Goal: Information Seeking & Learning: Learn about a topic

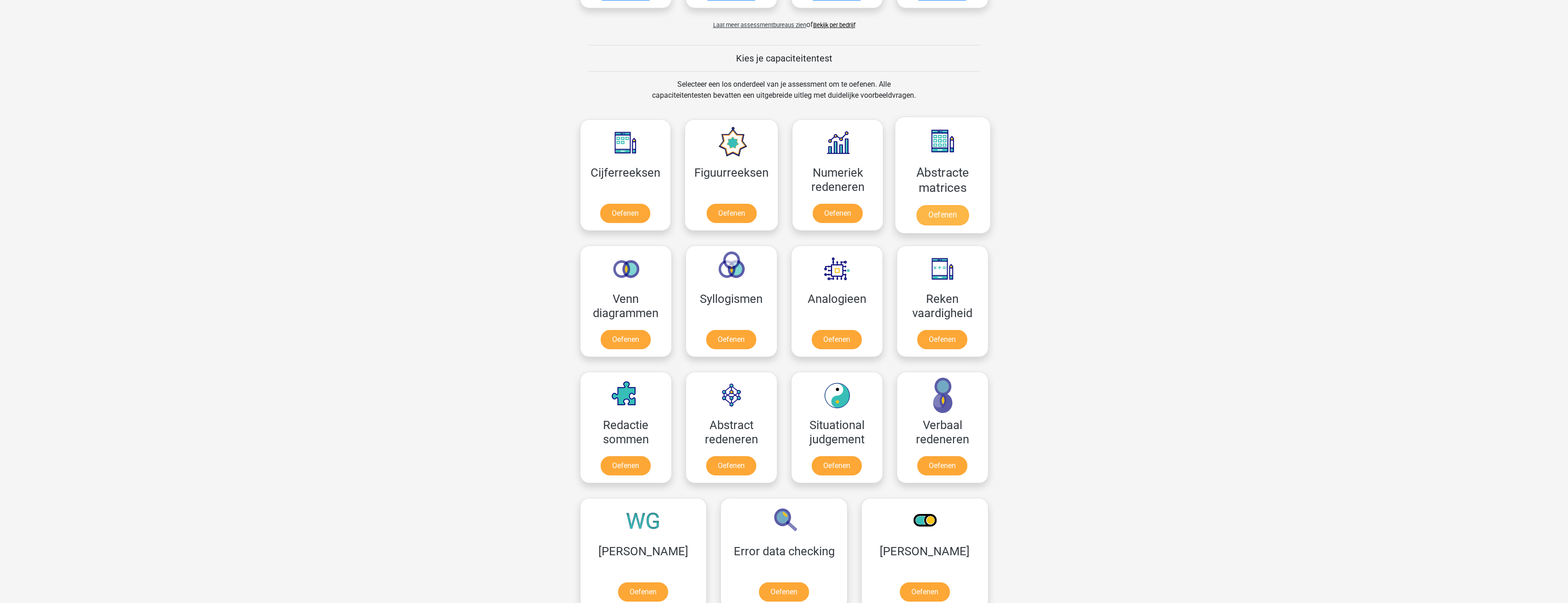
scroll to position [367, 0]
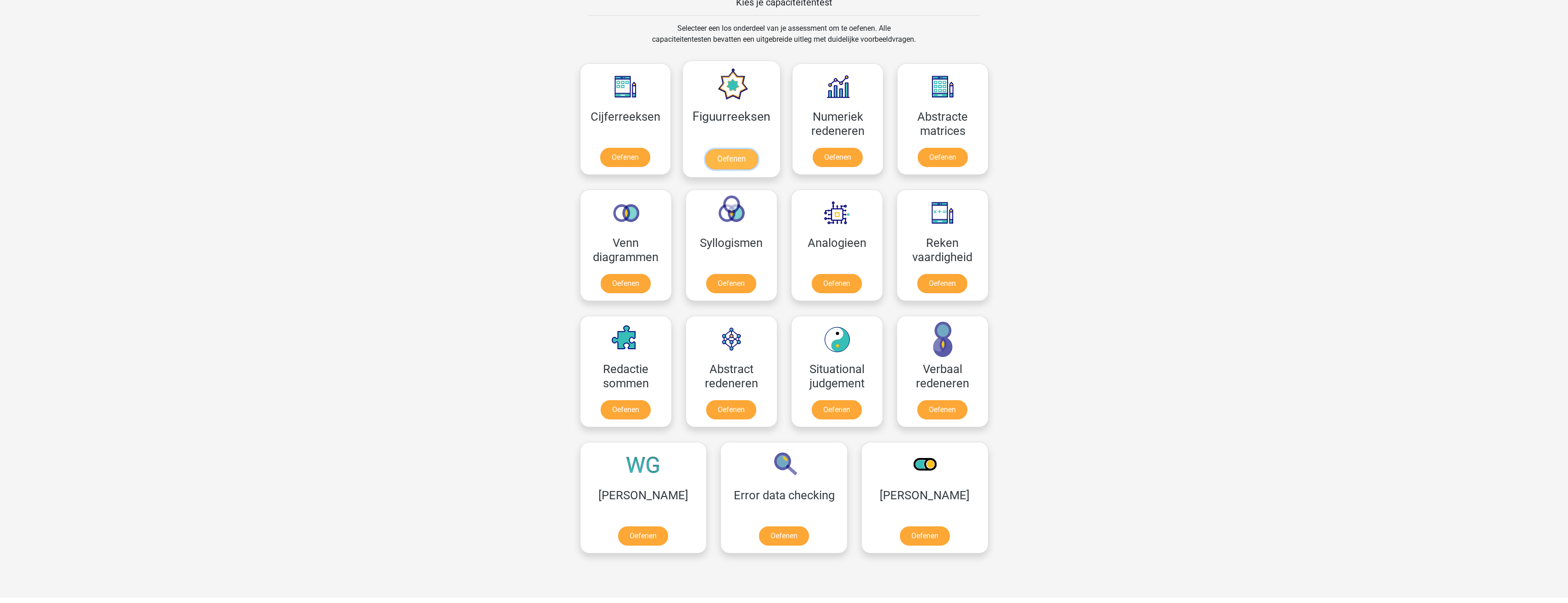
click at [739, 158] on link "Oefenen" at bounding box center [732, 159] width 52 height 20
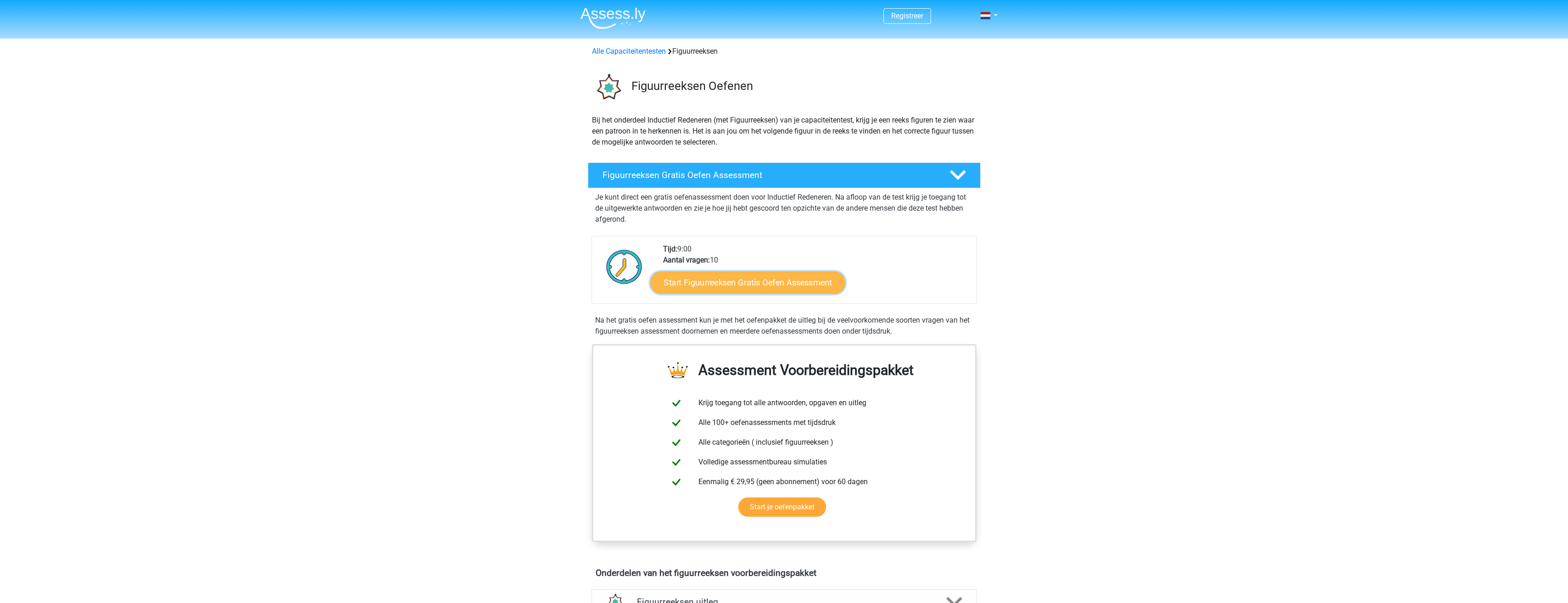
click at [755, 281] on link "Start Figuurreeksen Gratis Oefen Assessment" at bounding box center [747, 282] width 195 height 22
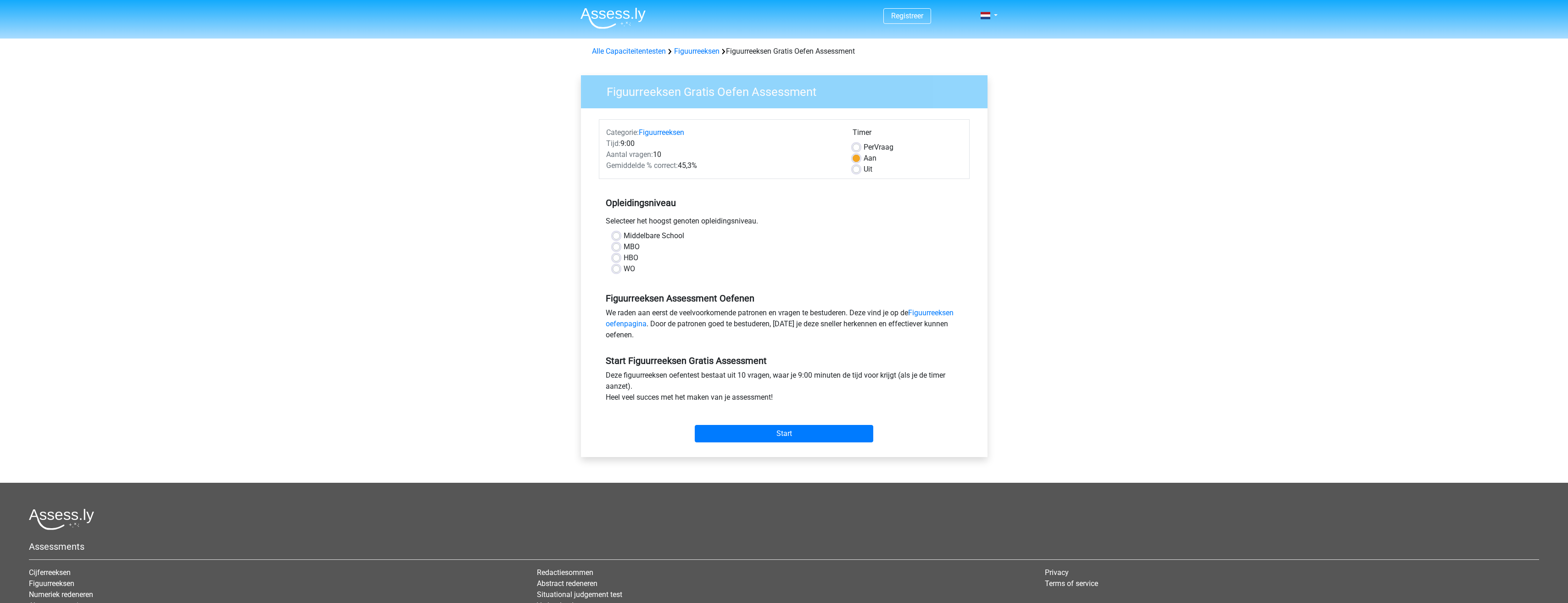
click at [624, 245] on label "MBO" at bounding box center [632, 247] width 16 height 11
click at [616, 245] on input "MBO" at bounding box center [616, 246] width 7 height 9
radio input "true"
drag, startPoint x: 614, startPoint y: 259, endPoint x: 626, endPoint y: 275, distance: 20.0
click at [624, 259] on label "HBO" at bounding box center [631, 258] width 15 height 11
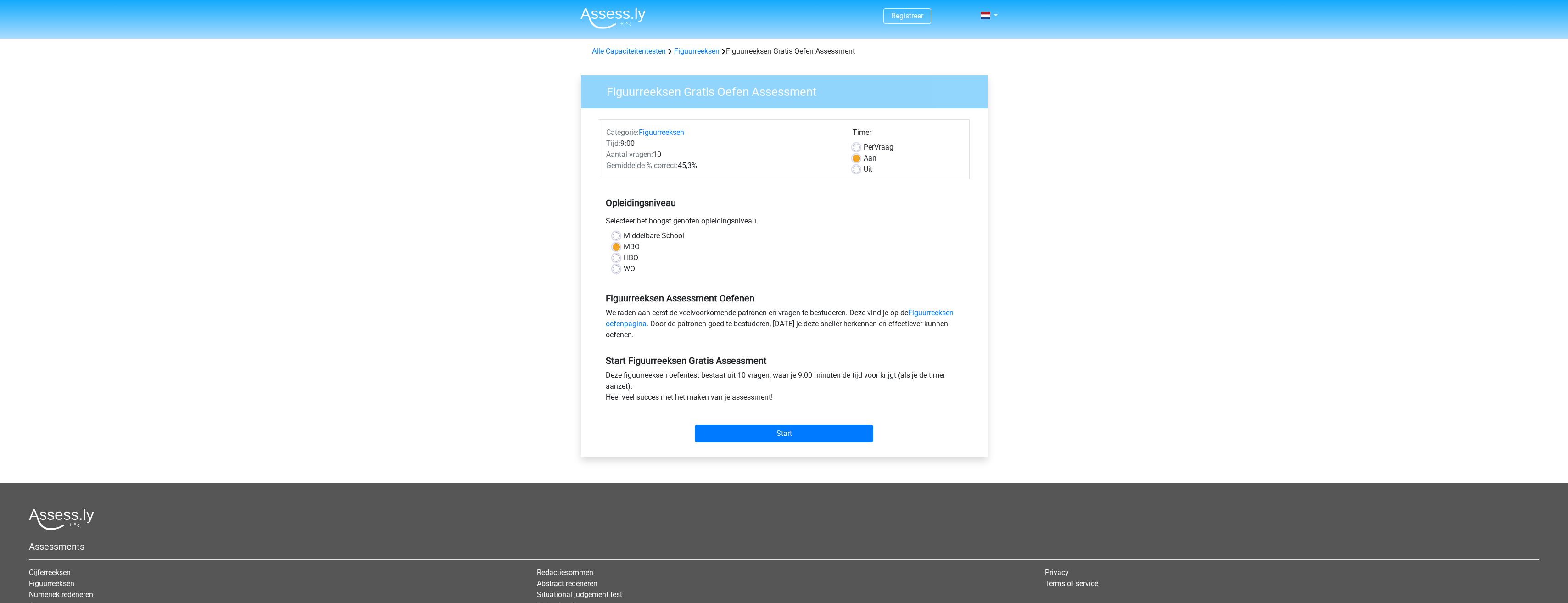
click at [614, 259] on input "HBO" at bounding box center [616, 257] width 7 height 9
radio input "true"
click at [772, 428] on input "Start" at bounding box center [783, 433] width 178 height 18
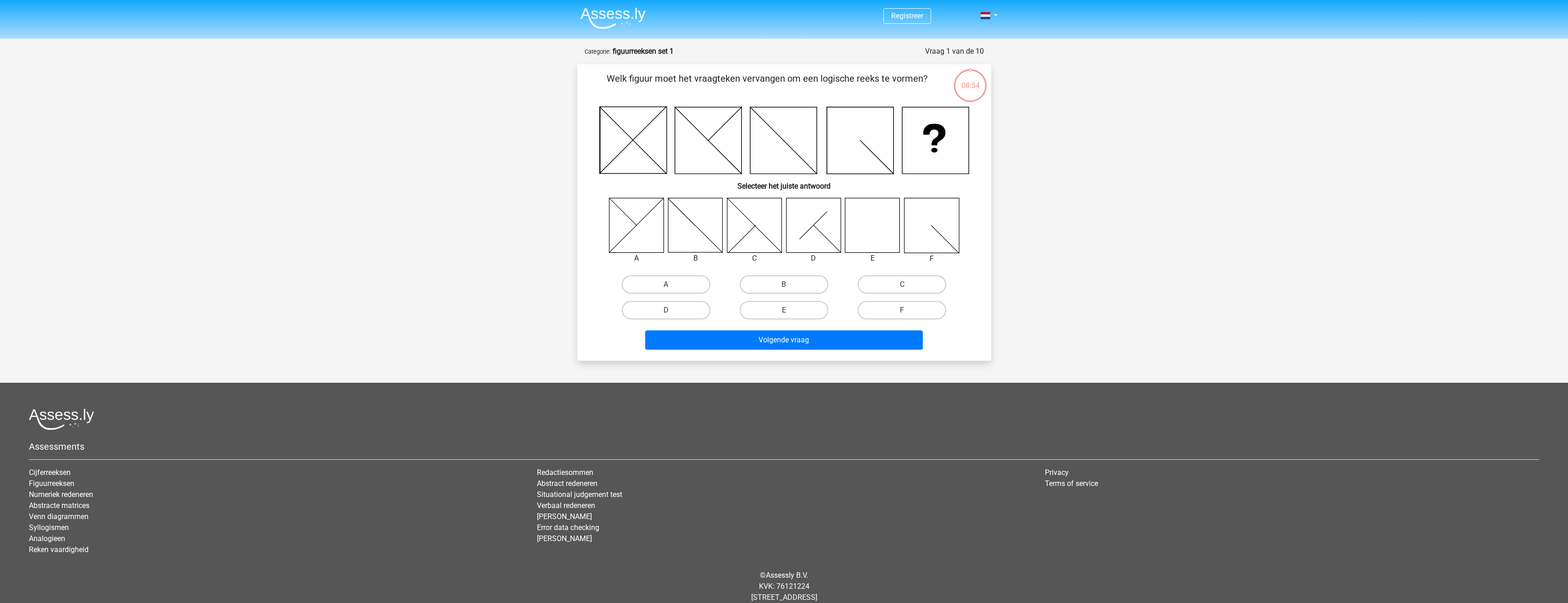
click at [872, 229] on icon at bounding box center [873, 225] width 55 height 55
drag, startPoint x: 789, startPoint y: 311, endPoint x: 788, endPoint y: 322, distance: 11.0
click at [789, 311] on input "E" at bounding box center [787, 313] width 6 height 6
radio input "true"
click at [784, 341] on button "Volgende vraag" at bounding box center [784, 340] width 278 height 19
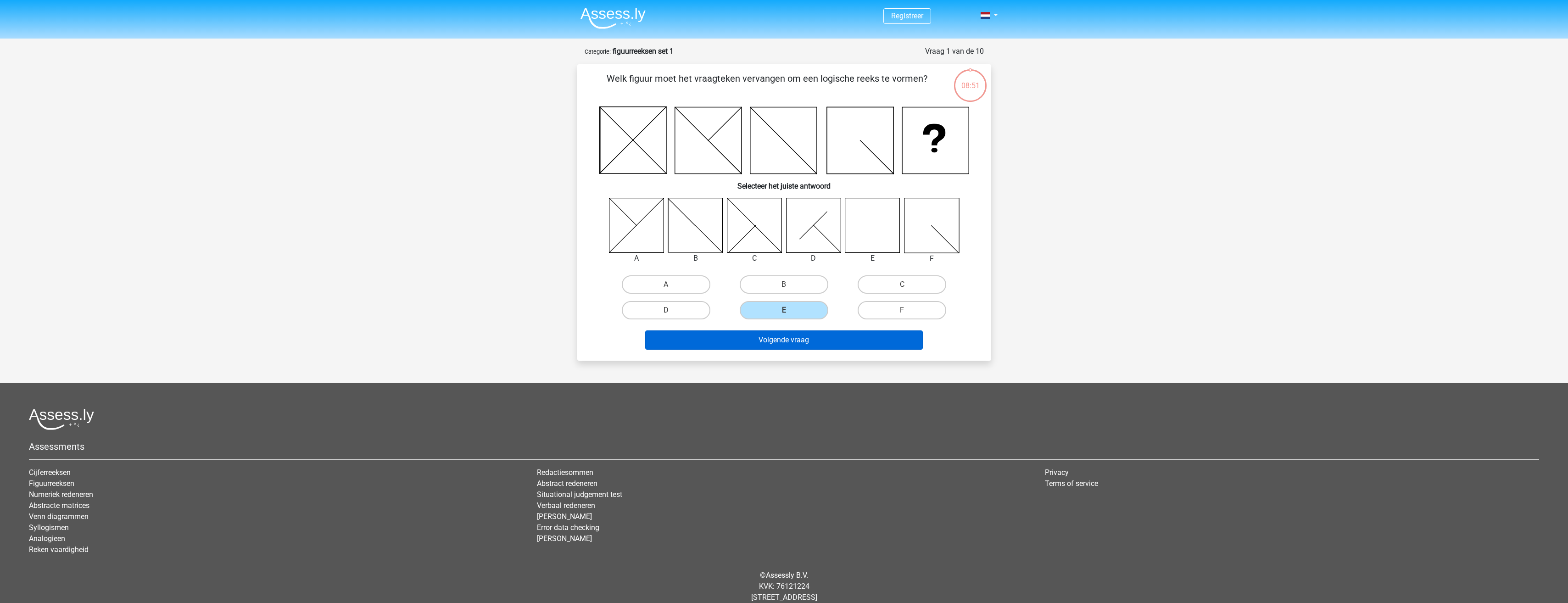
scroll to position [21, 0]
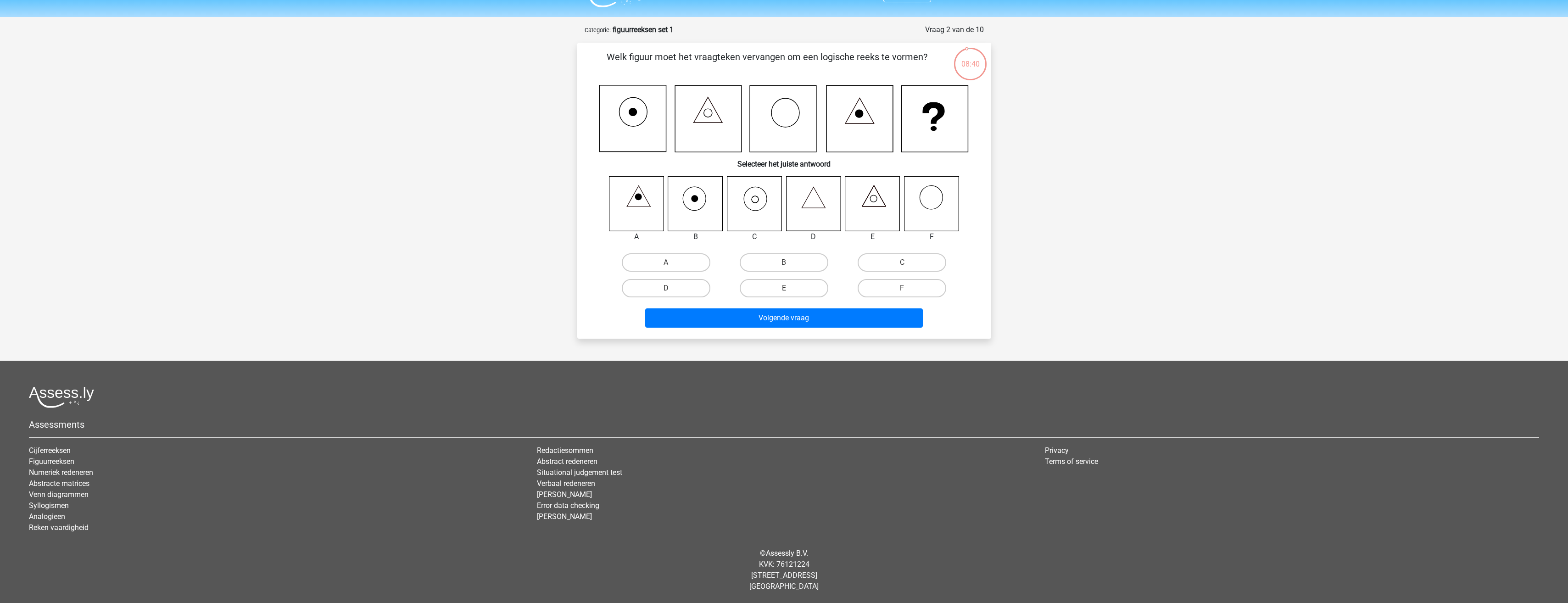
click at [671, 288] on input "D" at bounding box center [669, 291] width 6 height 6
radio input "true"
click at [751, 316] on button "Volgende vraag" at bounding box center [784, 318] width 278 height 19
click at [632, 208] on icon at bounding box center [632, 209] width 3 height 3
click at [663, 257] on label "A" at bounding box center [666, 262] width 88 height 18
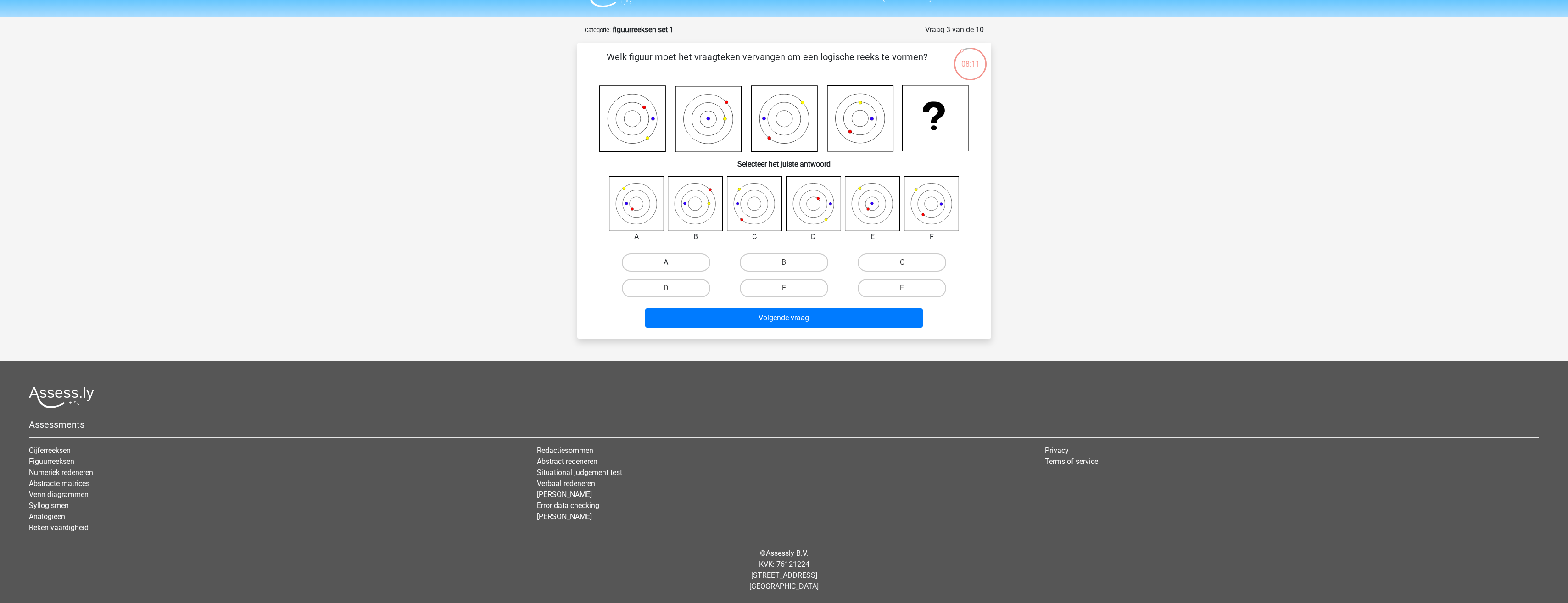
click at [666, 262] on input "A" at bounding box center [669, 265] width 6 height 6
radio input "true"
click at [775, 340] on div "Registreer Nederlands English" at bounding box center [784, 291] width 1568 height 624
click at [691, 208] on icon at bounding box center [696, 203] width 55 height 55
click at [800, 258] on label "B" at bounding box center [783, 262] width 88 height 18
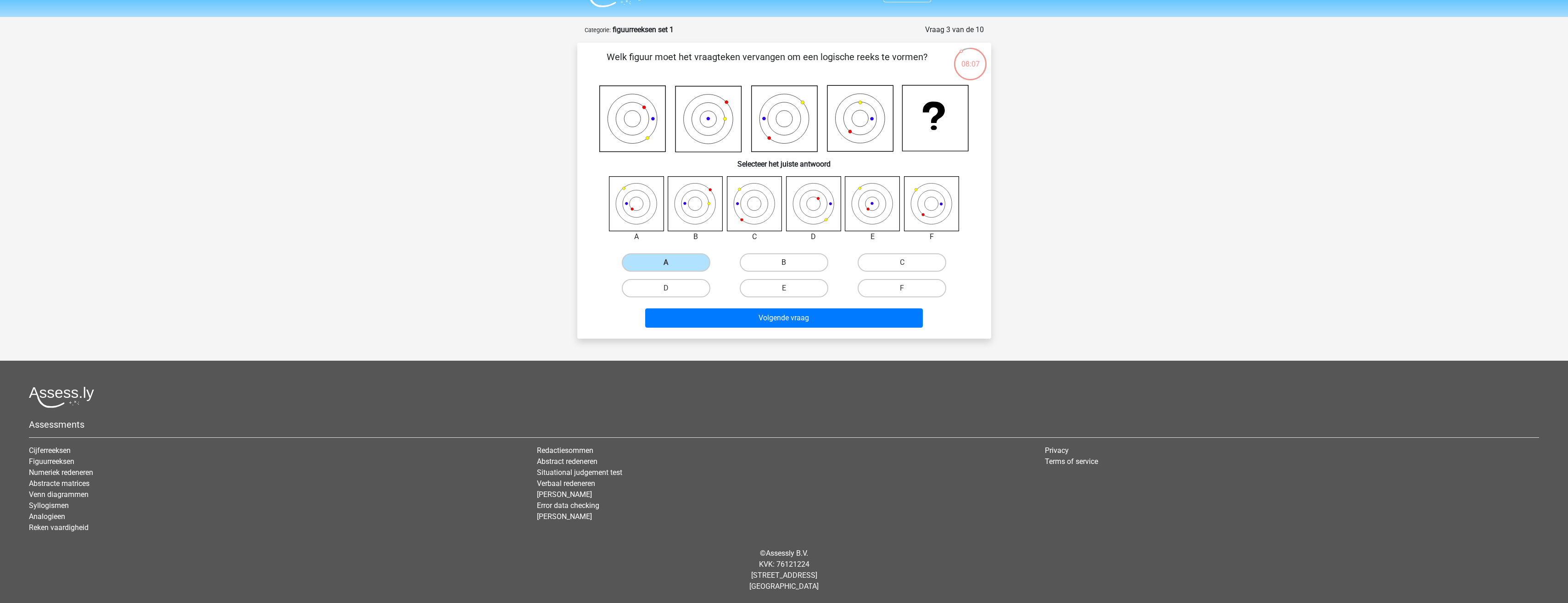
click at [789, 262] on input "B" at bounding box center [787, 265] width 6 height 6
radio input "true"
